Goal: Task Accomplishment & Management: Manage account settings

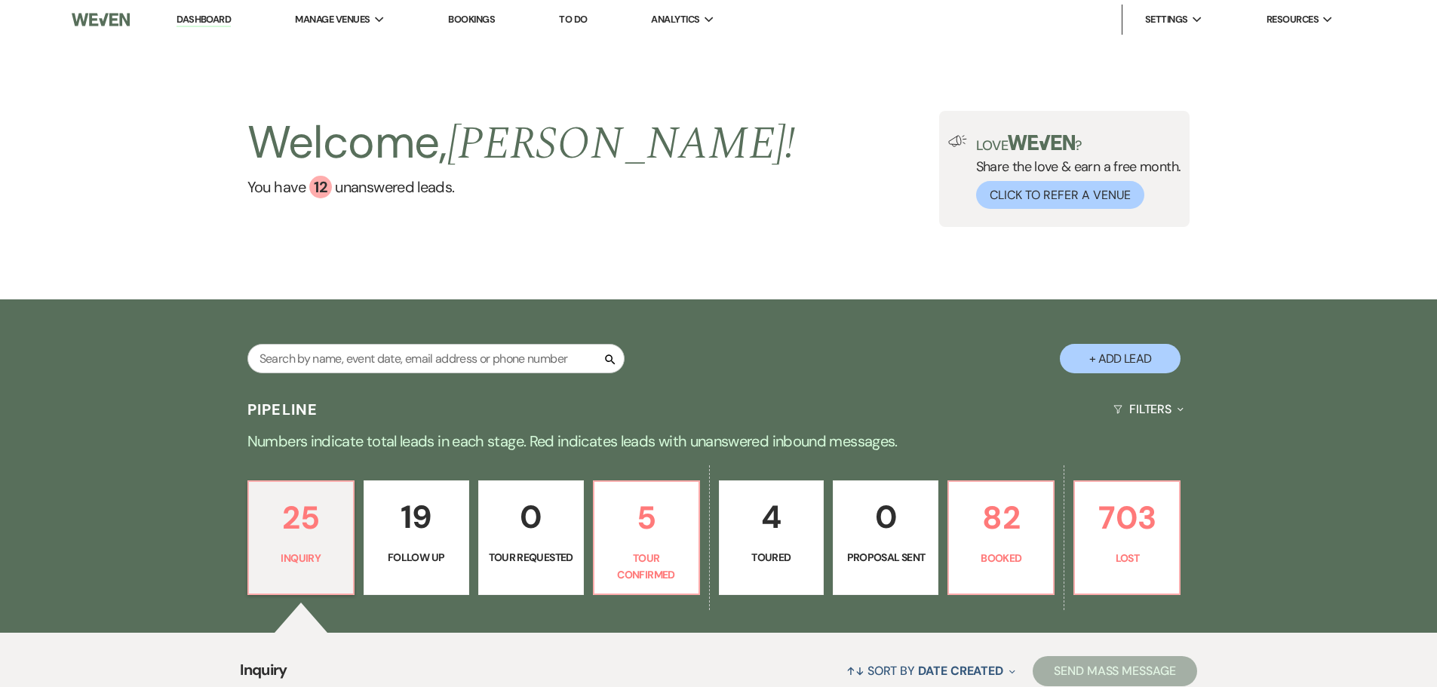
click at [489, 22] on link "Bookings" at bounding box center [471, 19] width 47 height 13
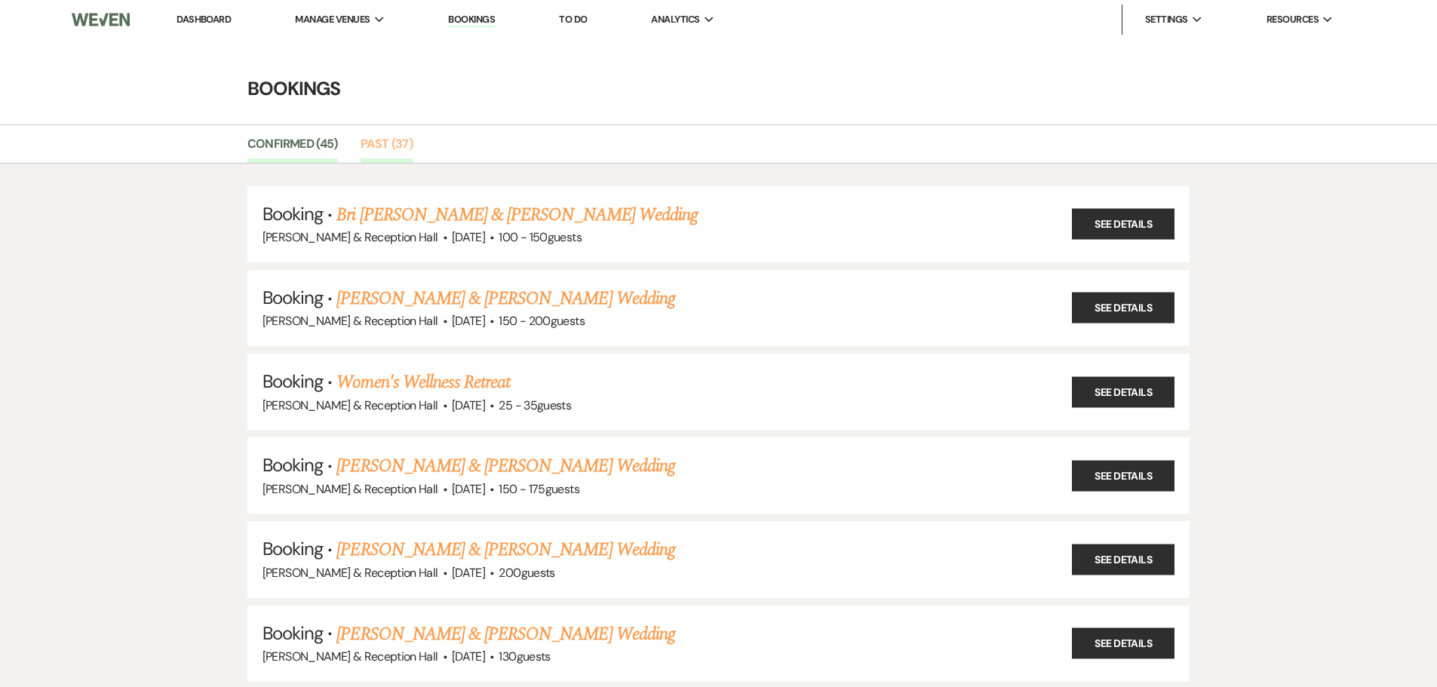
click at [397, 137] on link "Past (37)" at bounding box center [387, 148] width 52 height 29
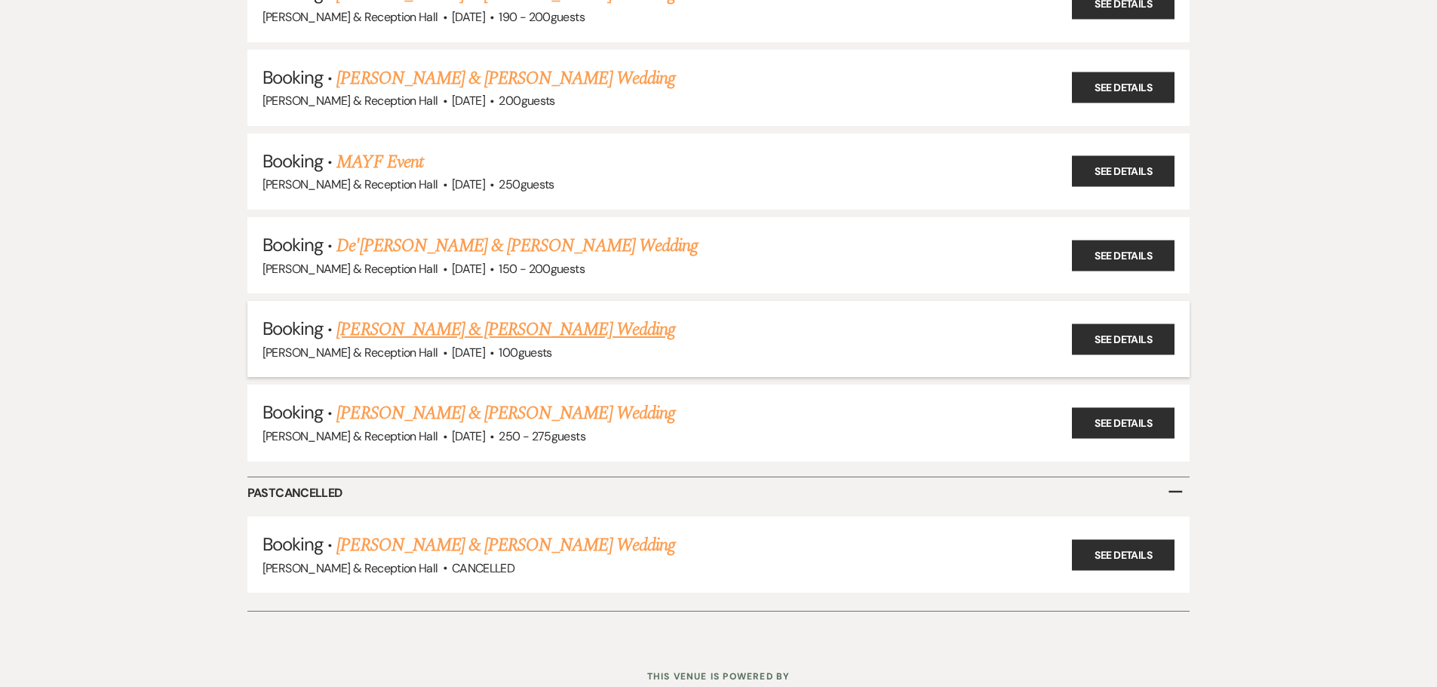
scroll to position [2873, 0]
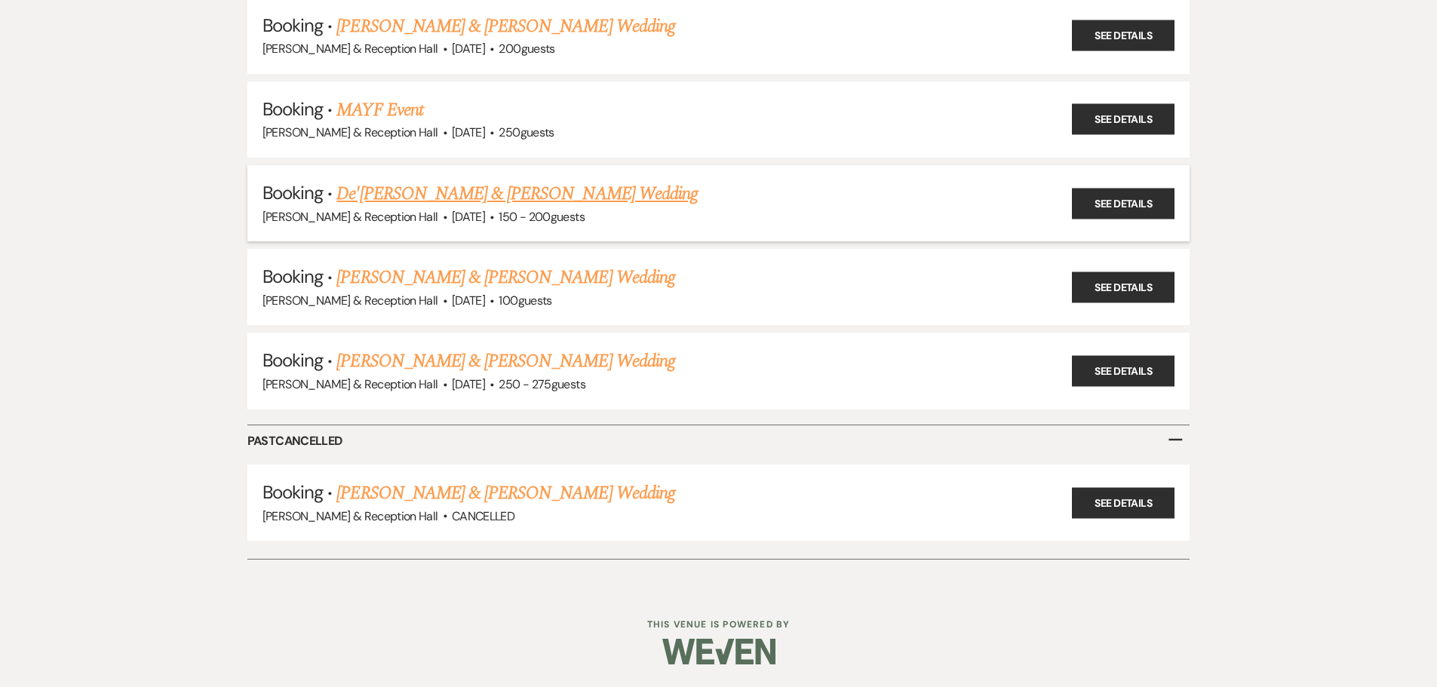
click at [533, 190] on link "De'[PERSON_NAME] & [PERSON_NAME] Wedding" at bounding box center [516, 193] width 361 height 27
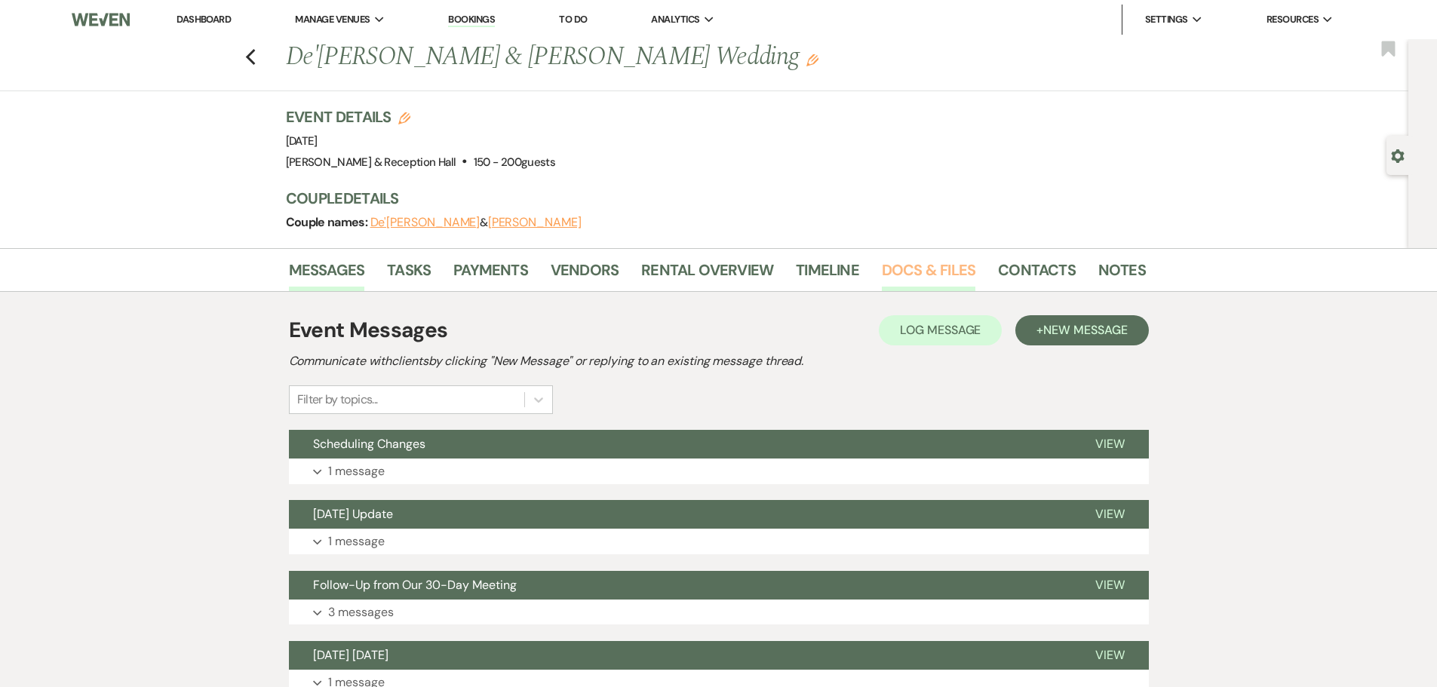
click at [933, 265] on link "Docs & Files" at bounding box center [929, 274] width 94 height 33
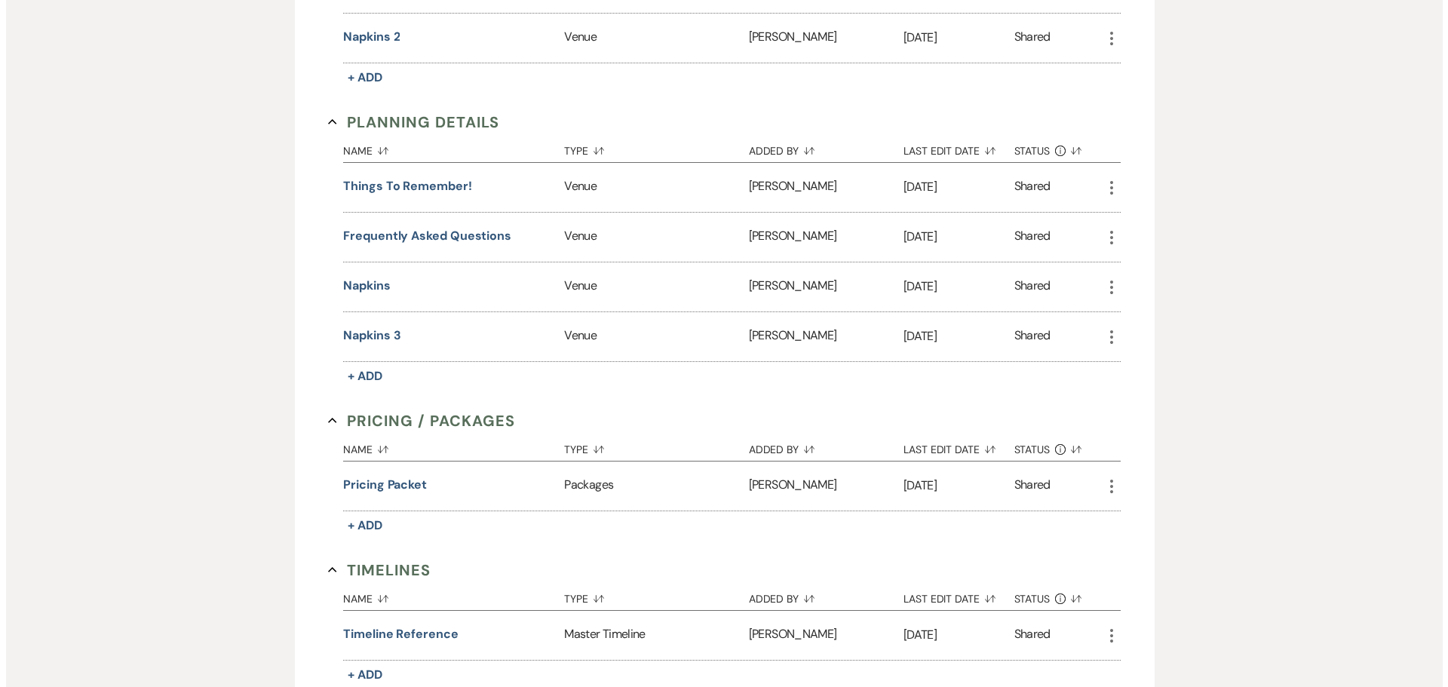
scroll to position [1414, 0]
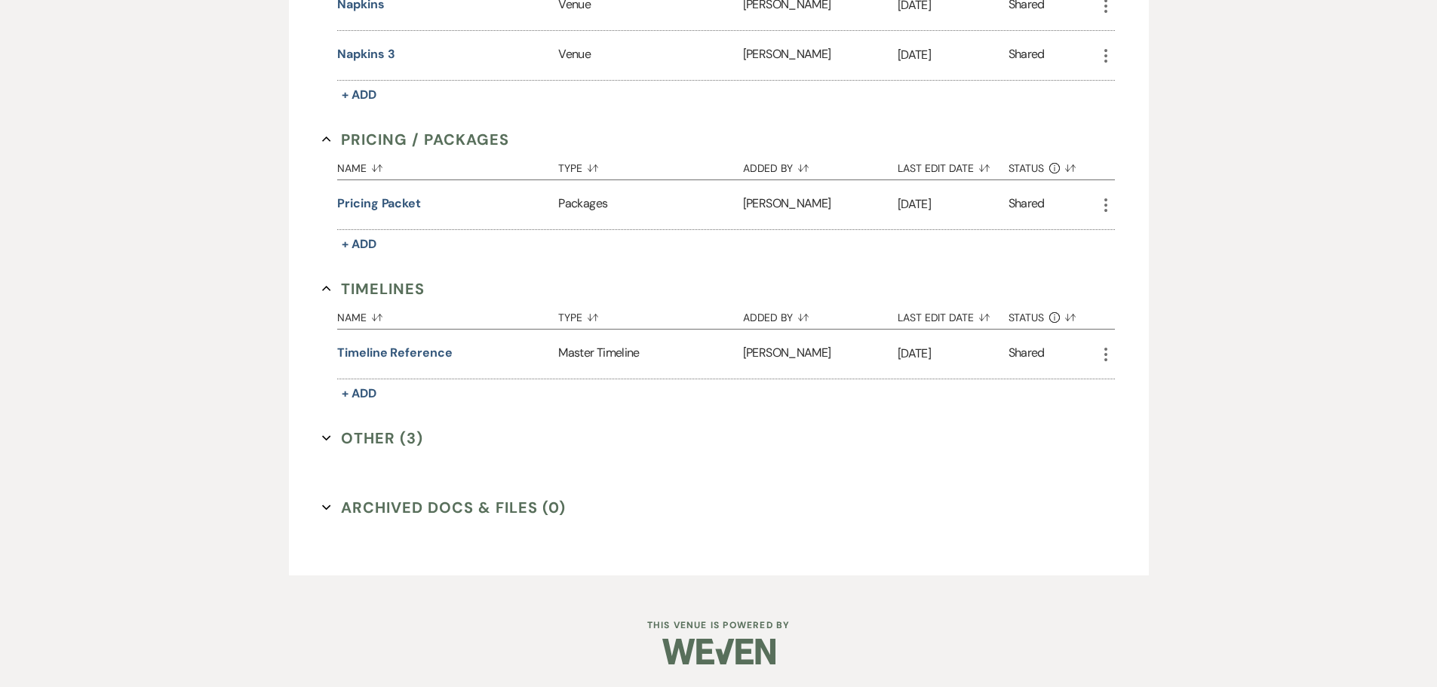
click at [389, 441] on button "Other (3) Expand" at bounding box center [372, 438] width 101 height 23
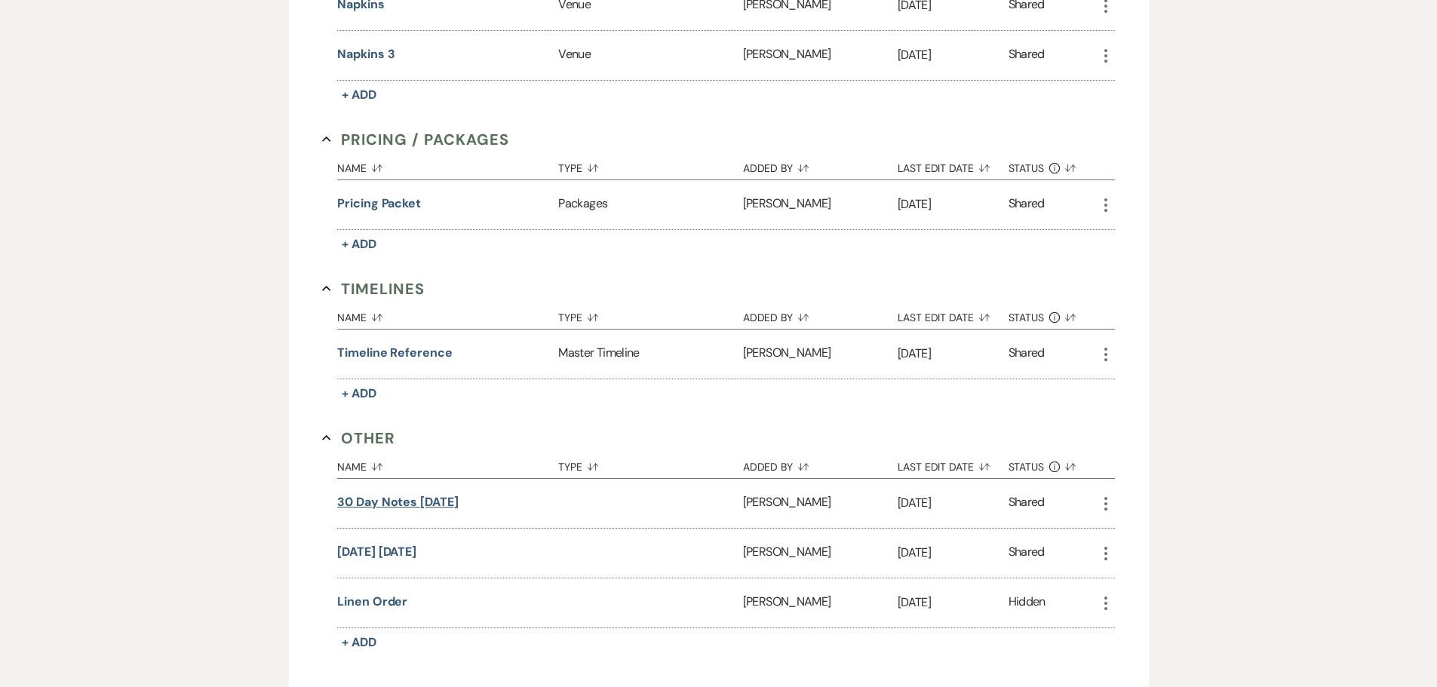
click at [400, 502] on button "30 Day Notes [DATE]" at bounding box center [397, 502] width 121 height 18
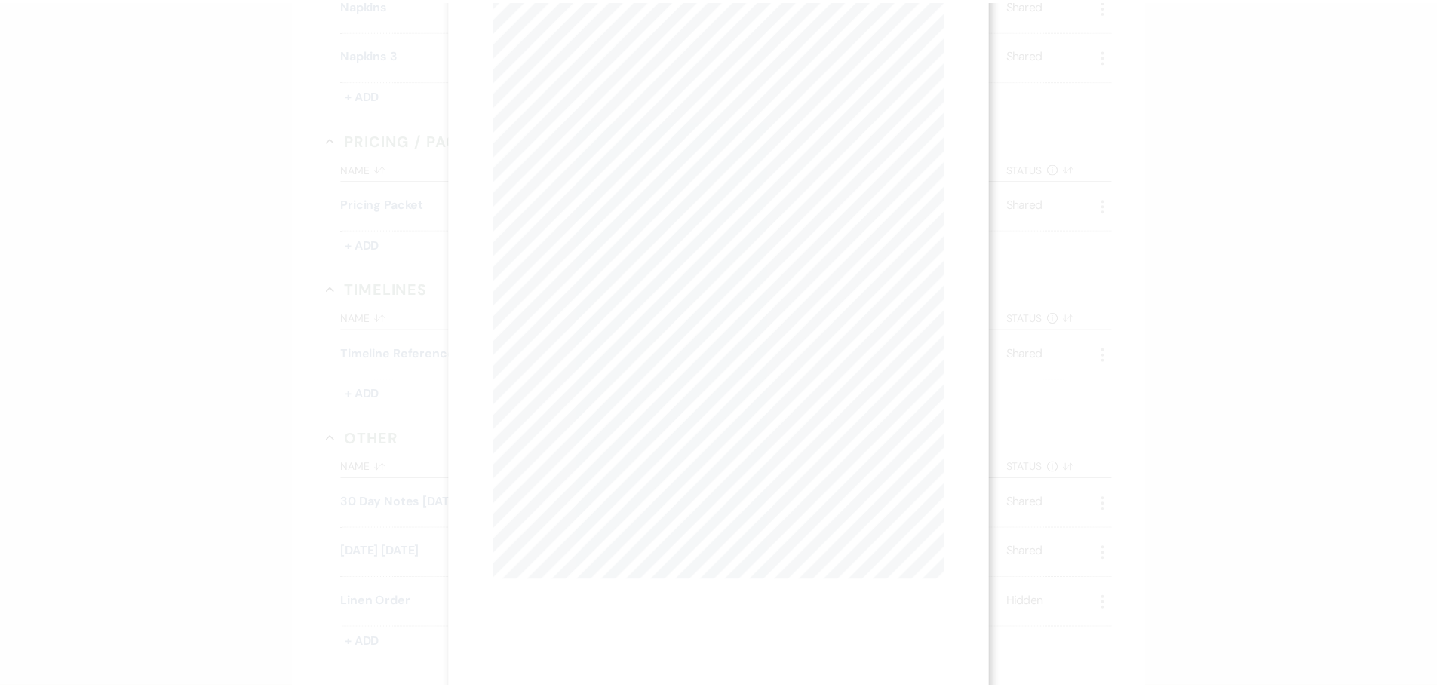
scroll to position [0, 0]
click at [641, 54] on button "Next Next" at bounding box center [645, 55] width 39 height 12
click at [642, 54] on button "Next Next" at bounding box center [644, 55] width 39 height 12
click at [947, 39] on use "button" at bounding box center [944, 41] width 12 height 12
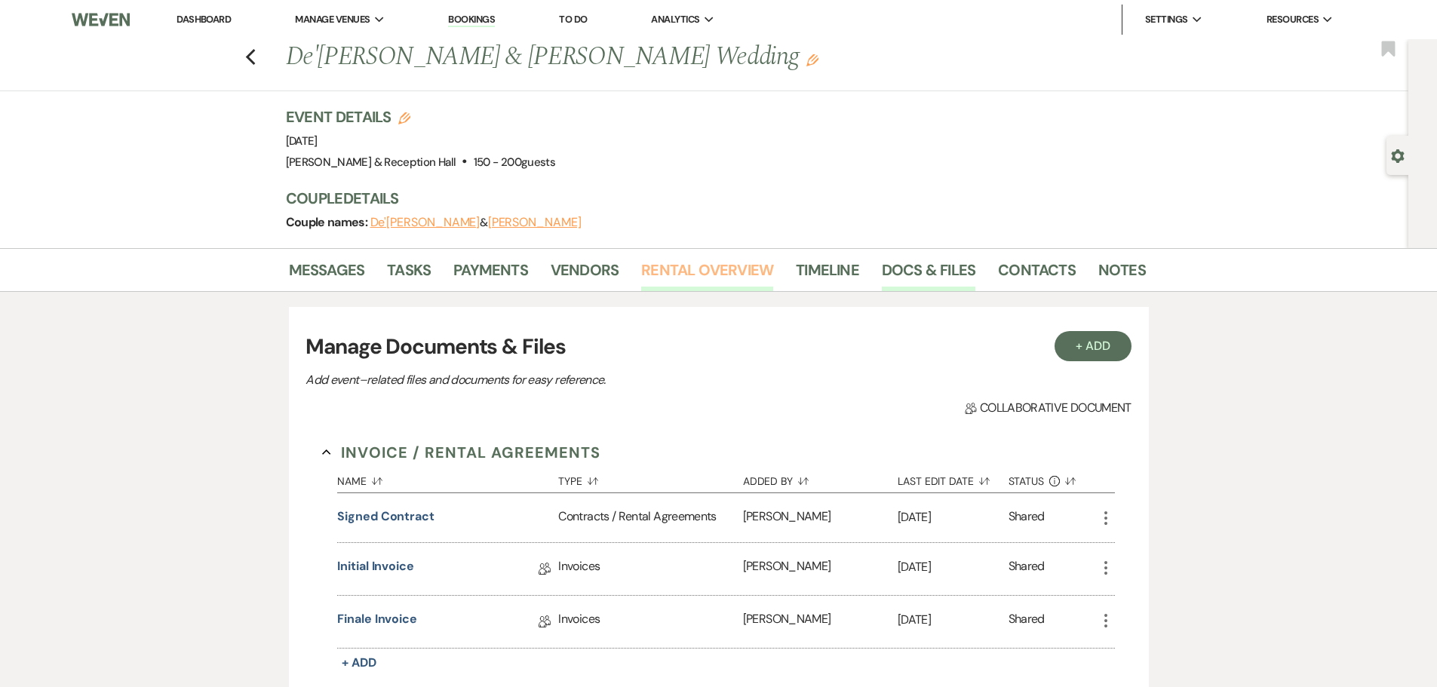
click at [723, 266] on link "Rental Overview" at bounding box center [707, 274] width 132 height 33
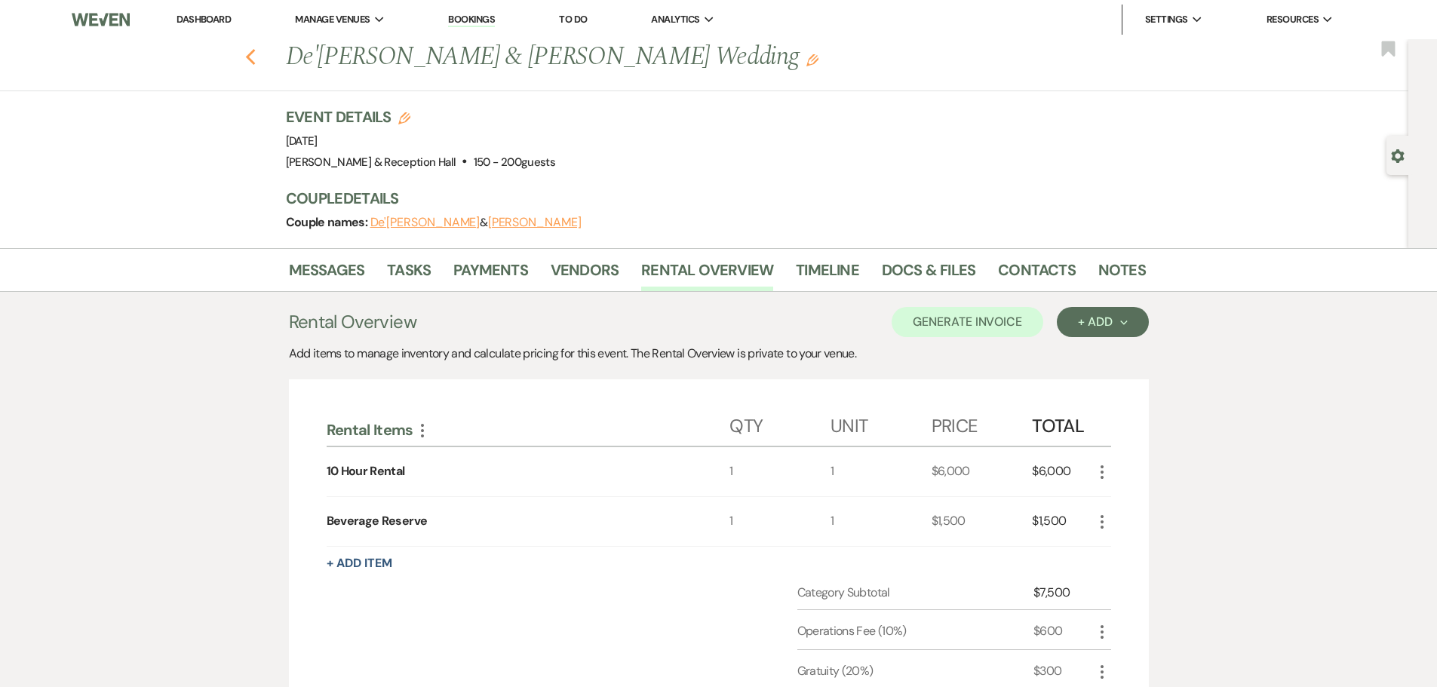
click at [255, 63] on use "button" at bounding box center [250, 57] width 10 height 17
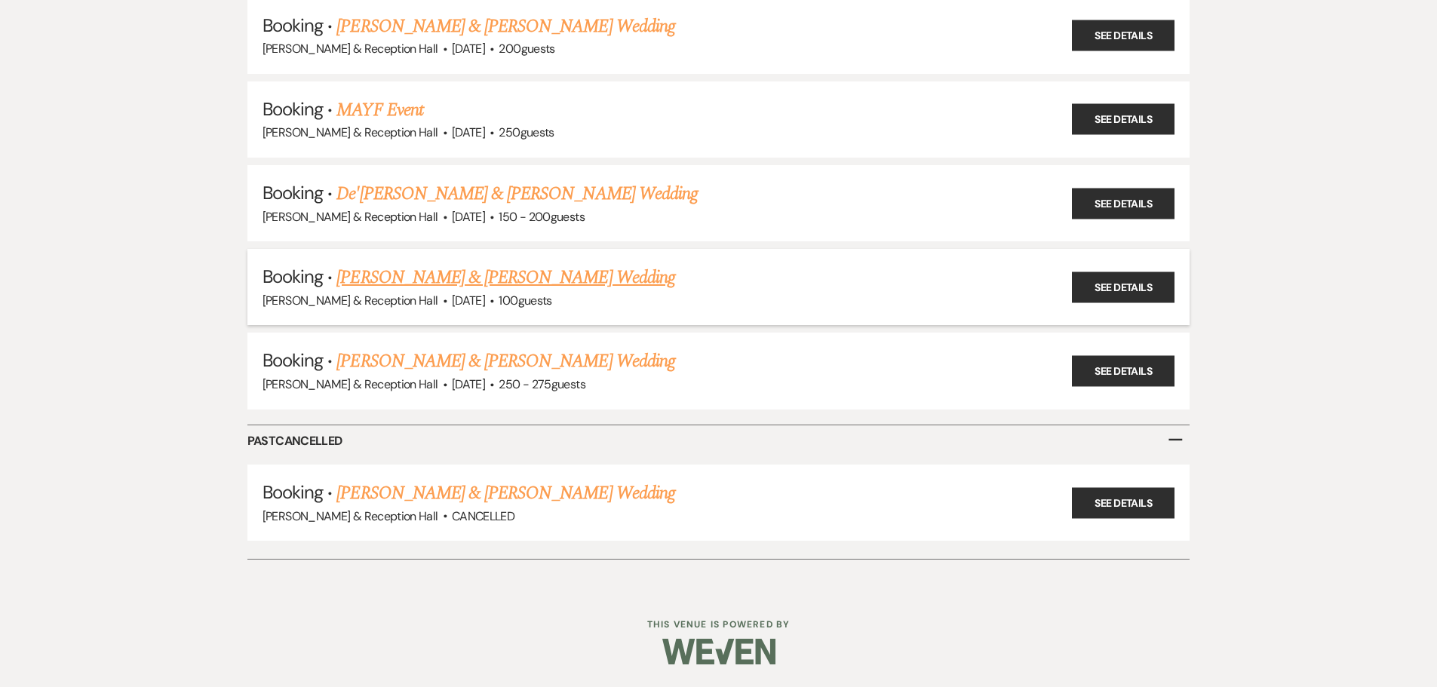
click at [530, 276] on link "[PERSON_NAME] & [PERSON_NAME] Wedding" at bounding box center [505, 277] width 338 height 27
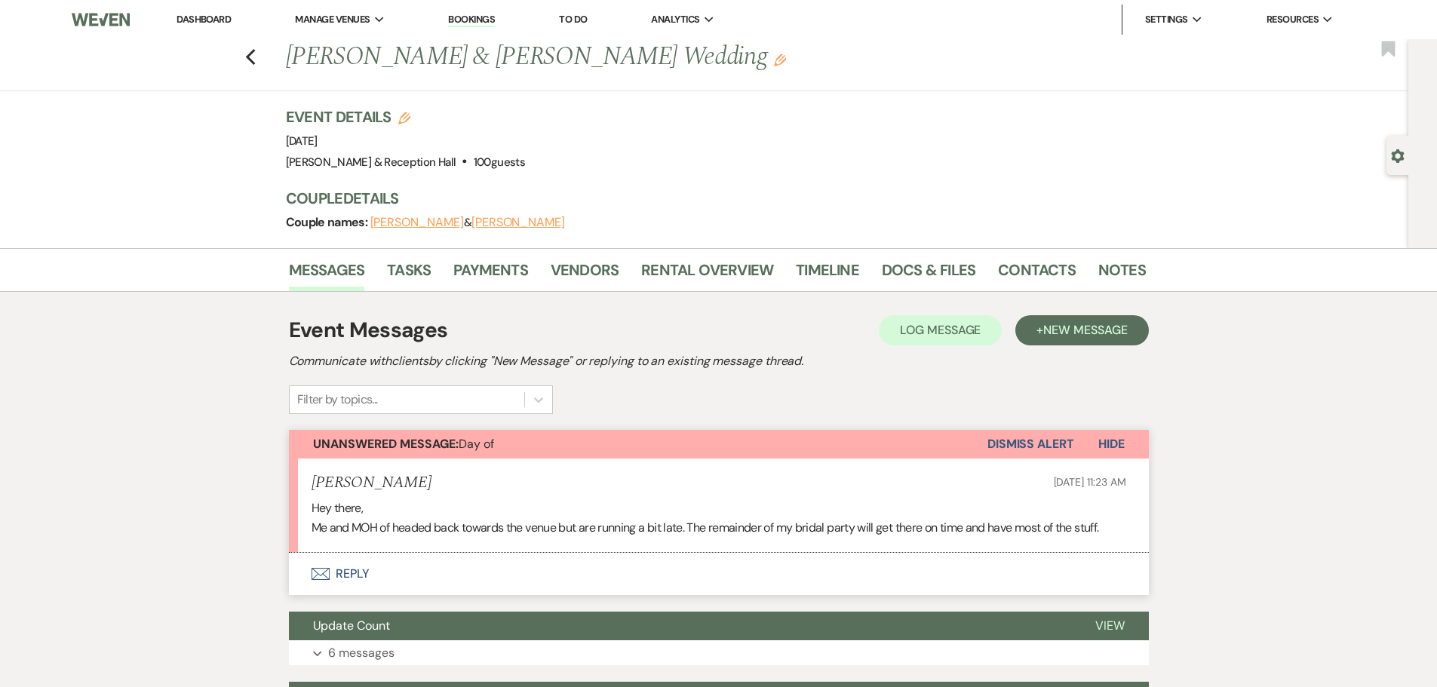
click at [1029, 441] on button "Dismiss Alert" at bounding box center [1030, 444] width 87 height 29
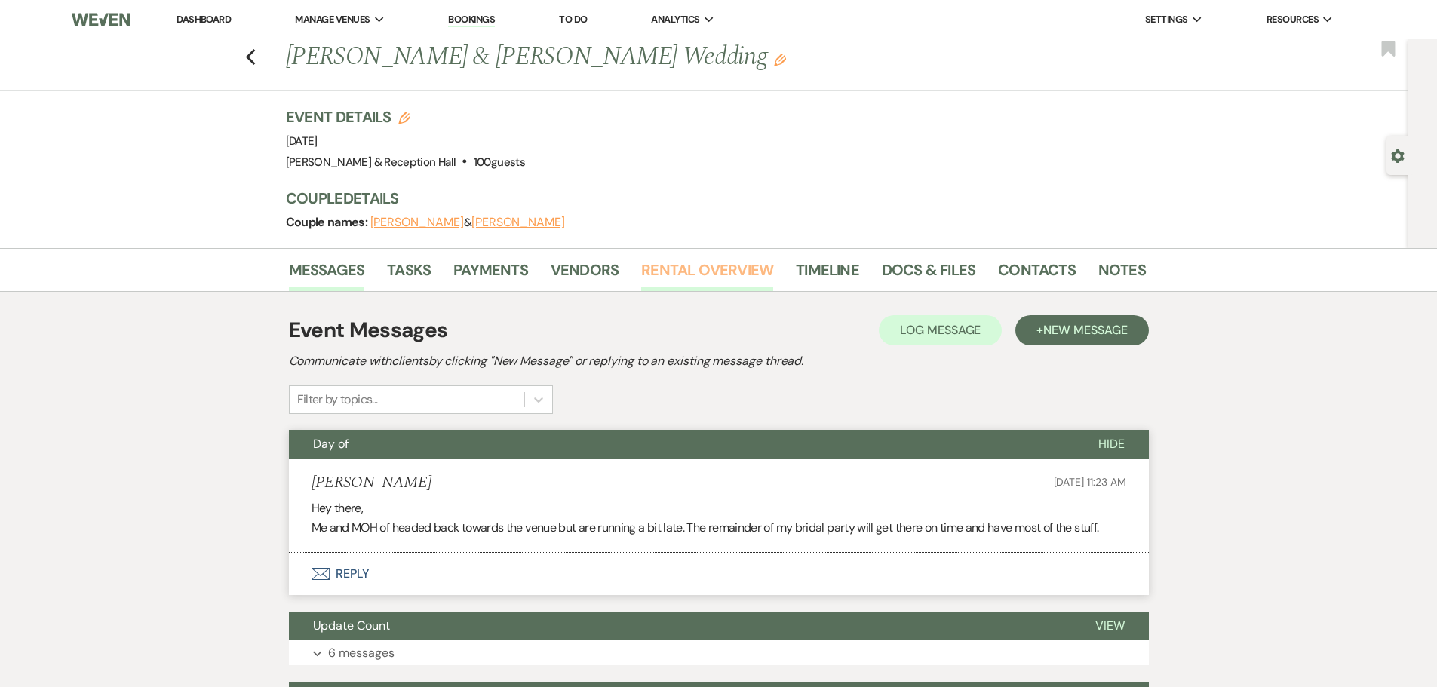
click at [717, 275] on link "Rental Overview" at bounding box center [707, 274] width 132 height 33
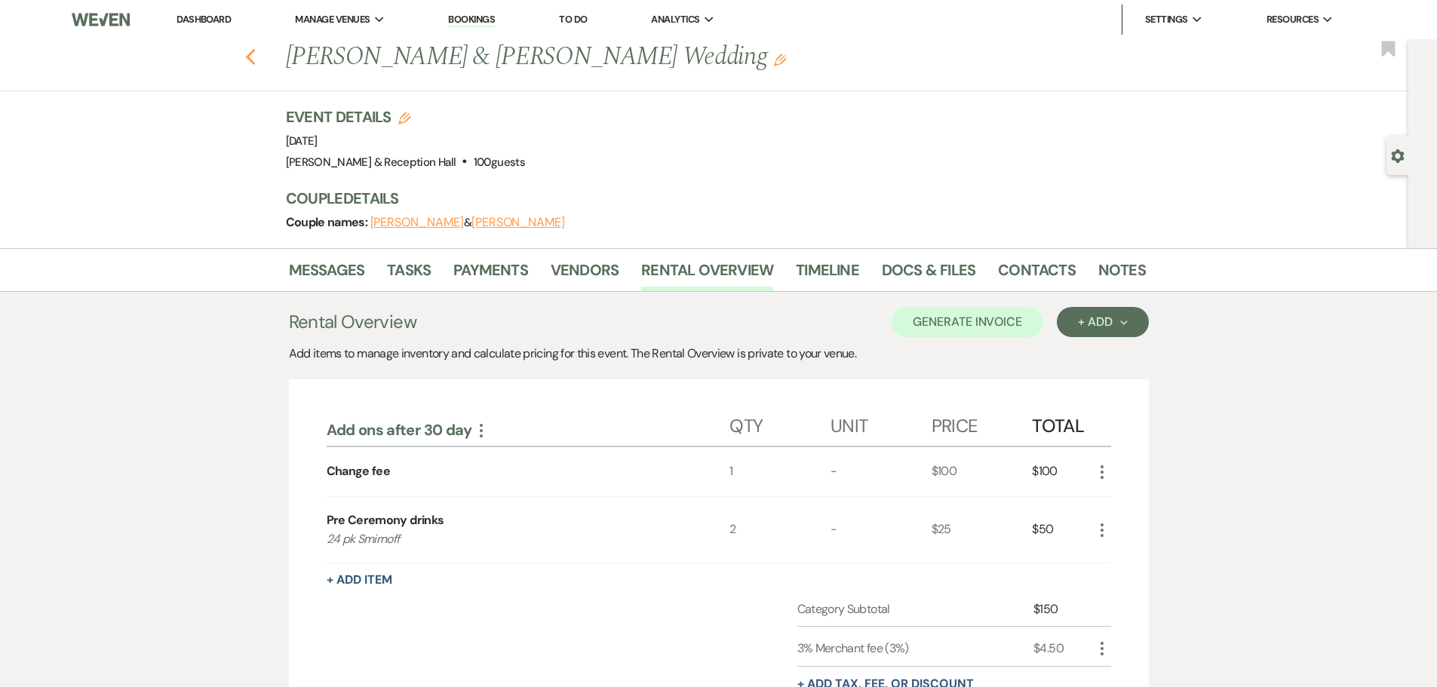
click at [253, 54] on icon "Previous" at bounding box center [250, 57] width 11 height 18
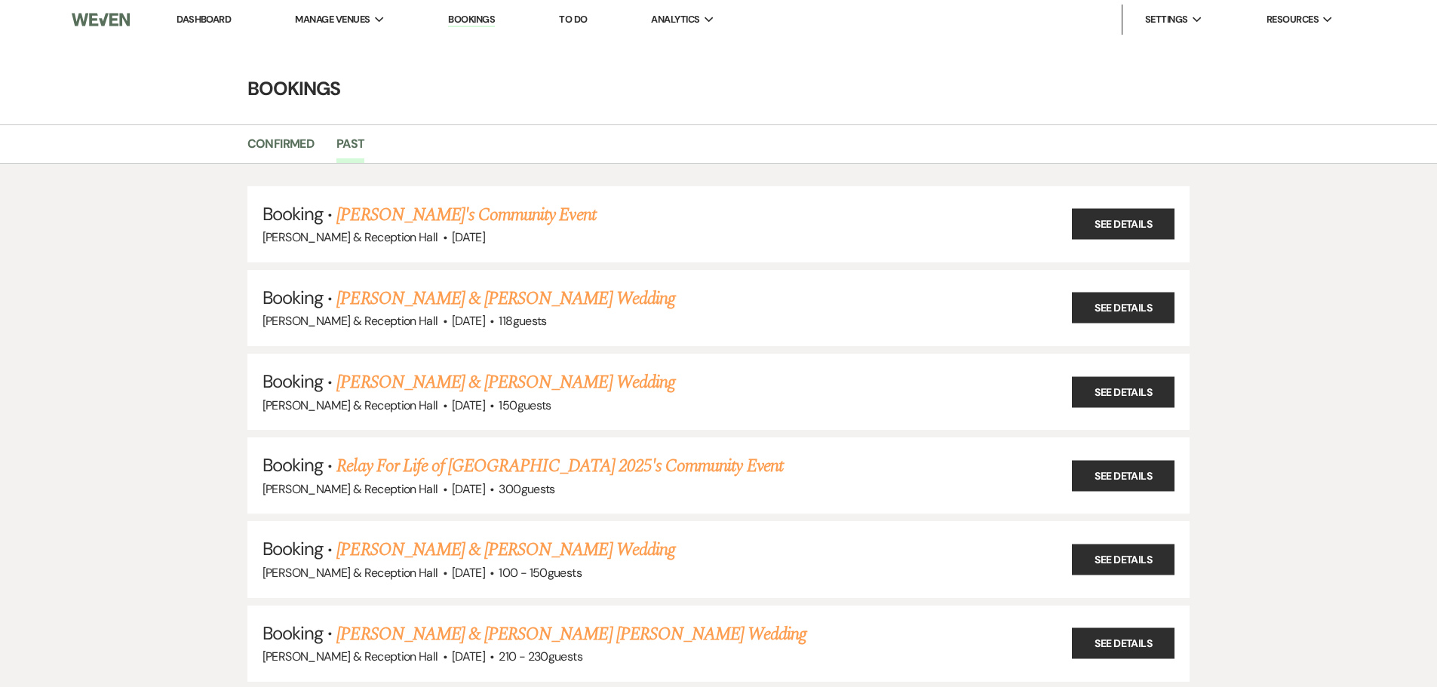
scroll to position [2873, 0]
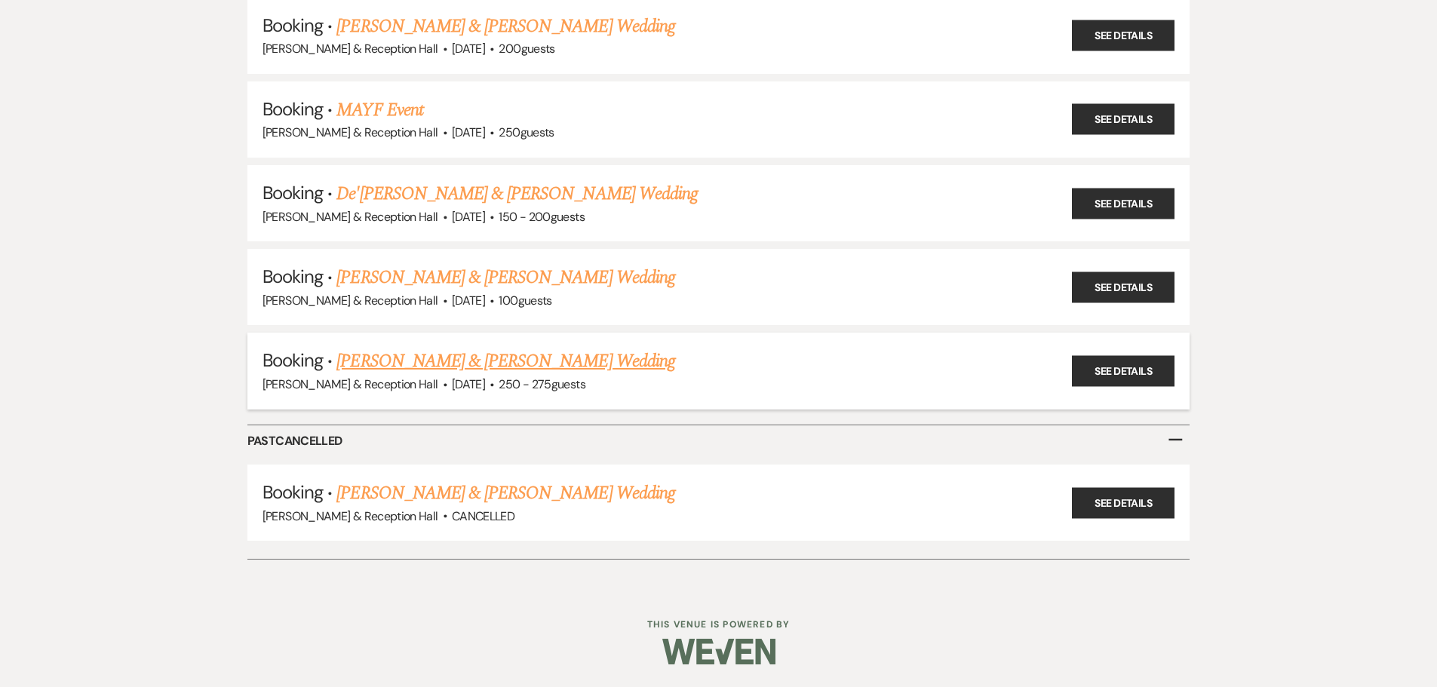
click at [517, 370] on link "[PERSON_NAME] & [PERSON_NAME] Wedding" at bounding box center [505, 361] width 338 height 27
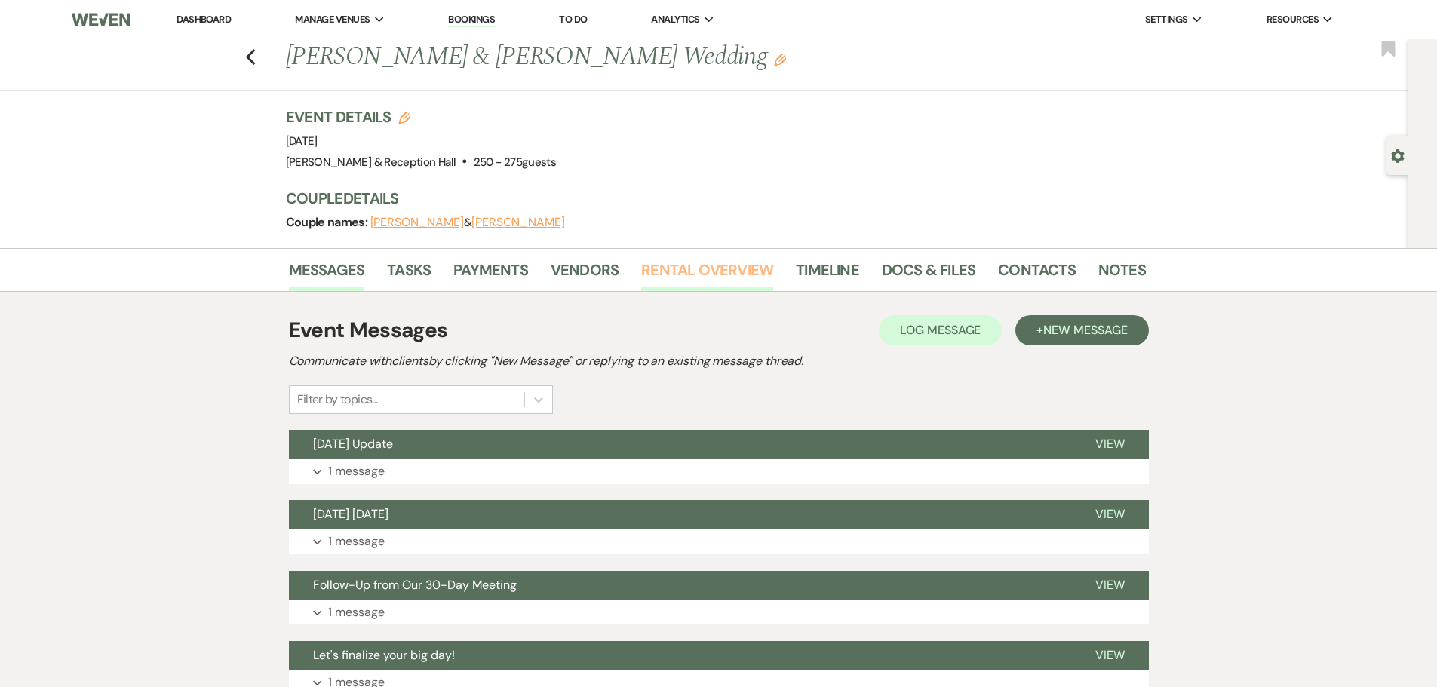
click at [735, 271] on link "Rental Overview" at bounding box center [707, 274] width 132 height 33
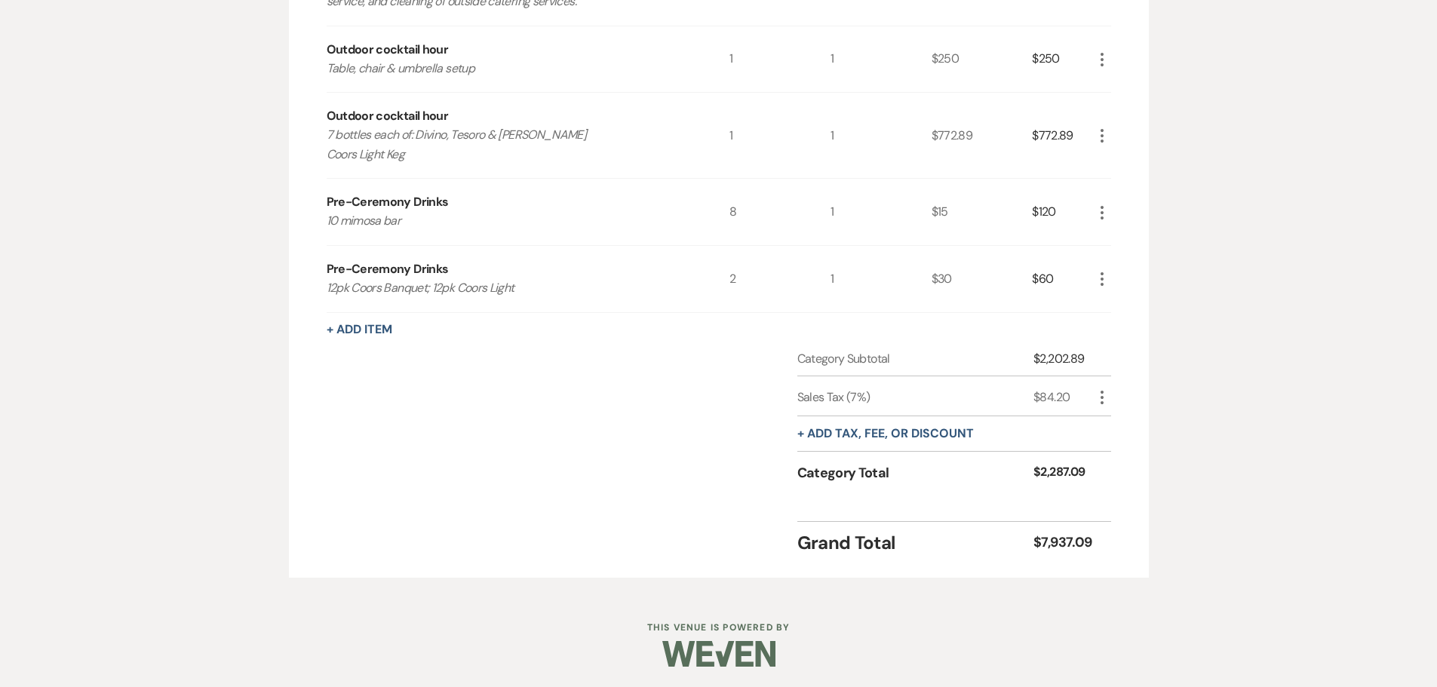
scroll to position [960, 0]
